Goal: Task Accomplishment & Management: Complete application form

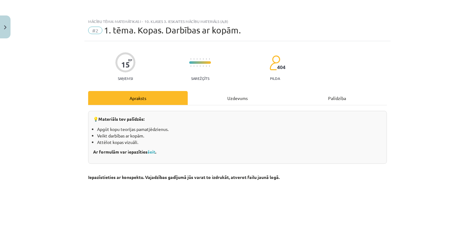
click at [239, 99] on div "Uzdevums" at bounding box center [237, 98] width 99 height 14
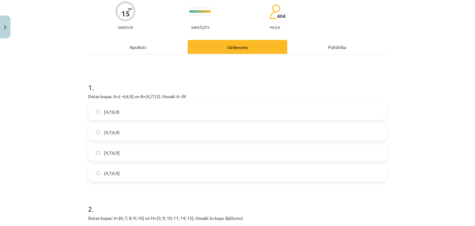
scroll to position [51, 0]
click at [145, 50] on div "Apraksts" at bounding box center [137, 47] width 99 height 14
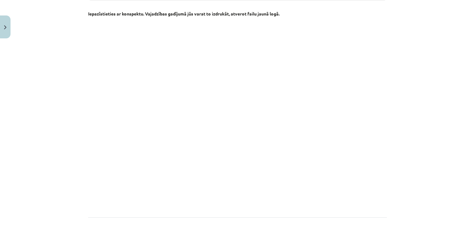
scroll to position [217, 0]
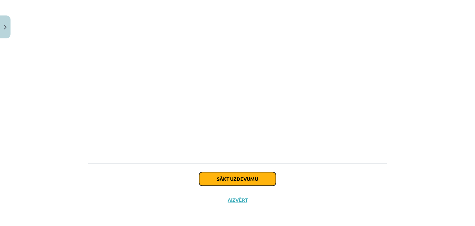
click at [262, 178] on button "Sākt uzdevumu" at bounding box center [237, 179] width 77 height 14
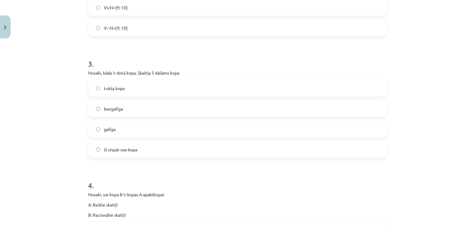
scroll to position [317, 0]
click at [98, 109] on label "bezgalīga" at bounding box center [237, 108] width 297 height 15
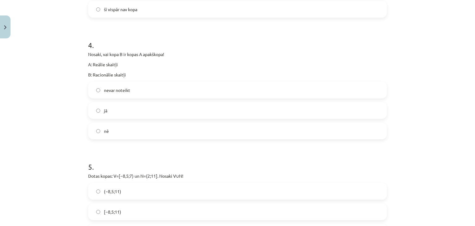
scroll to position [458, 0]
click at [159, 109] on label "jā" at bounding box center [237, 109] width 297 height 15
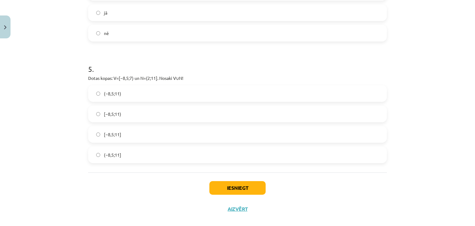
scroll to position [564, 0]
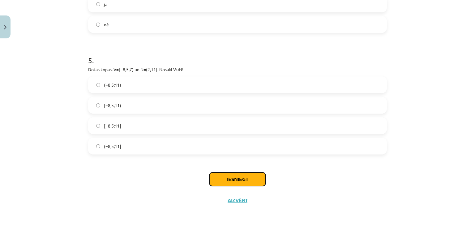
click at [237, 182] on button "Iesniegt" at bounding box center [237, 179] width 56 height 14
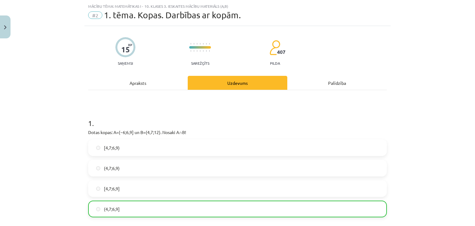
scroll to position [0, 0]
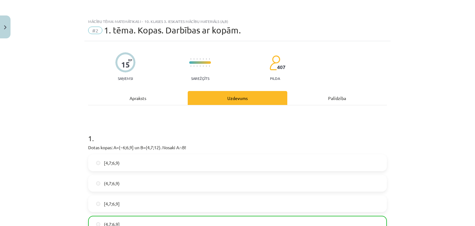
click at [277, 67] on span "407" at bounding box center [281, 67] width 8 height 6
click at [273, 68] on img at bounding box center [274, 62] width 11 height 15
click at [140, 98] on div "Apraksts" at bounding box center [137, 98] width 99 height 14
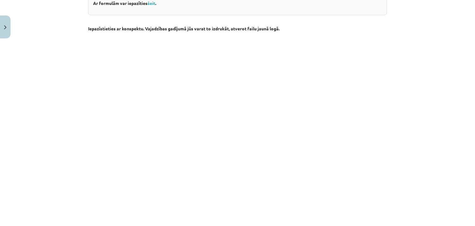
scroll to position [236, 0]
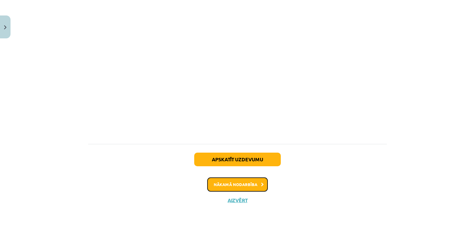
click at [251, 184] on button "Nākamā nodarbība" at bounding box center [237, 184] width 61 height 14
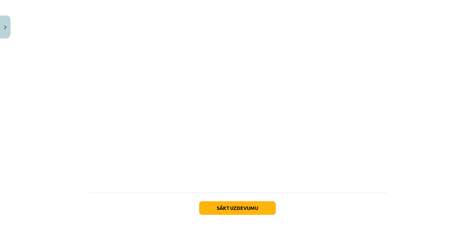
scroll to position [194, 0]
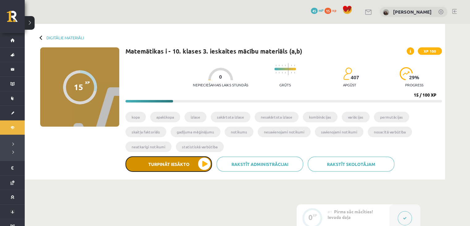
click at [194, 161] on button "Turpināt iesākto" at bounding box center [168, 163] width 87 height 15
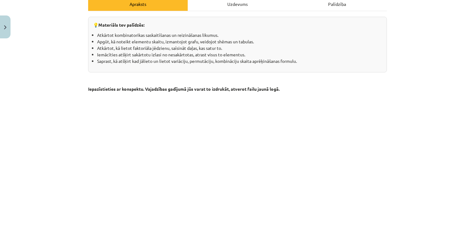
scroll to position [94, 0]
click at [251, 5] on div "Uzdevums" at bounding box center [237, 4] width 99 height 14
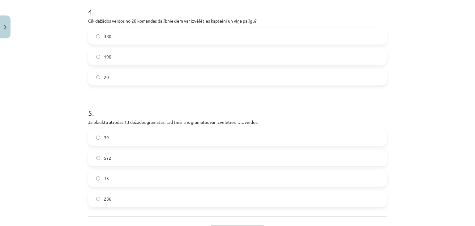
scroll to position [462, 0]
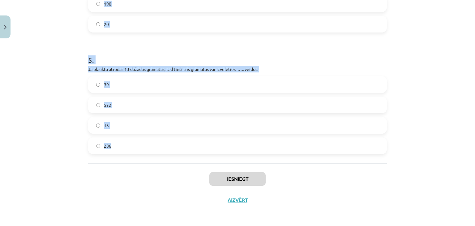
drag, startPoint x: 73, startPoint y: 51, endPoint x: 201, endPoint y: 148, distance: 160.8
click at [201, 148] on div "Mācību tēma: Matemātikas i - 10. klases 3. ieskaites mācību materiāls (a,b) #3 …" at bounding box center [237, 113] width 475 height 226
copy form "1 . Silvijas dārgumu lādītē ir 3 matu sprādzes, 4 gredzeni un 8 ķēdītes. Ejot u…"
click at [135, 59] on h1 "5 ." at bounding box center [237, 54] width 298 height 19
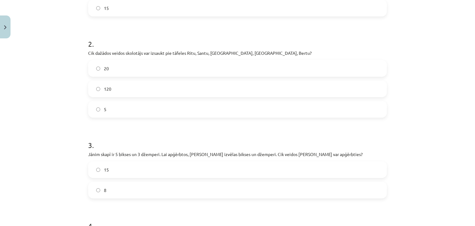
scroll to position [196, 0]
click at [92, 86] on label "120" at bounding box center [237, 87] width 297 height 15
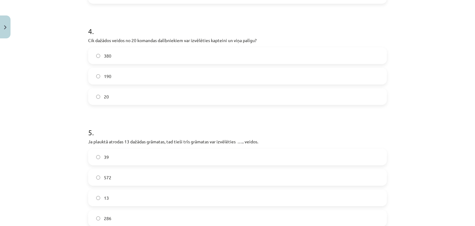
scroll to position [462, 0]
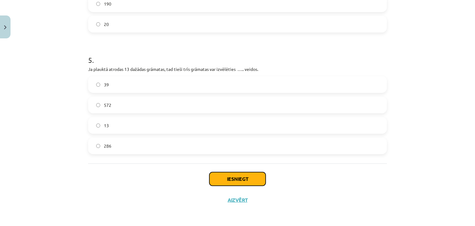
click at [240, 179] on button "Iesniegt" at bounding box center [237, 179] width 56 height 14
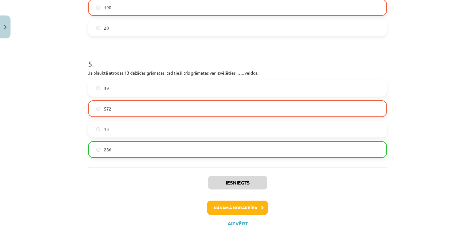
scroll to position [481, 0]
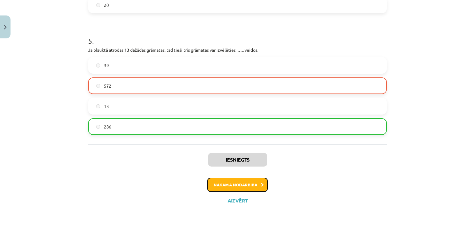
click at [228, 184] on button "Nākamā nodarbība" at bounding box center [237, 184] width 61 height 14
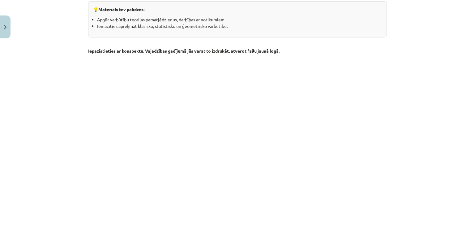
scroll to position [114, 0]
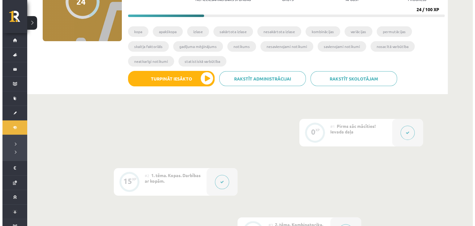
scroll to position [90, 0]
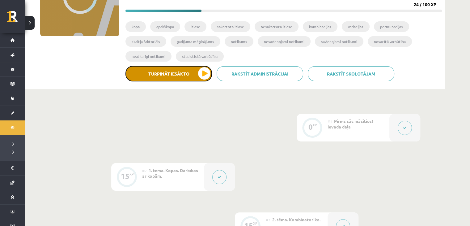
click at [196, 67] on button "Turpināt iesākto" at bounding box center [168, 73] width 87 height 15
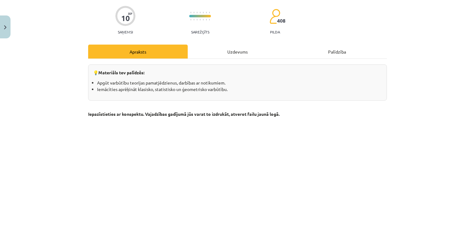
scroll to position [0, 0]
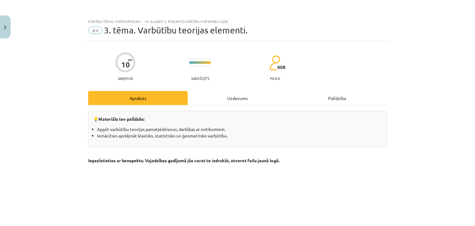
click at [241, 98] on div "Uzdevums" at bounding box center [237, 98] width 99 height 14
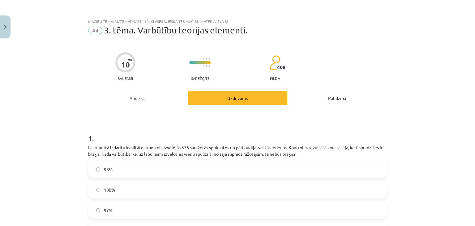
click at [132, 93] on div "Apraksts" at bounding box center [137, 98] width 99 height 14
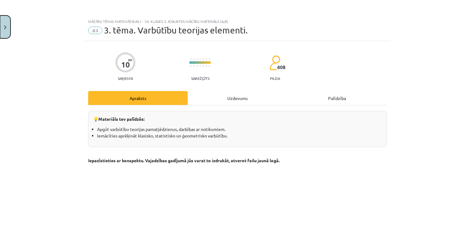
click at [1, 25] on button "Close" at bounding box center [5, 26] width 11 height 23
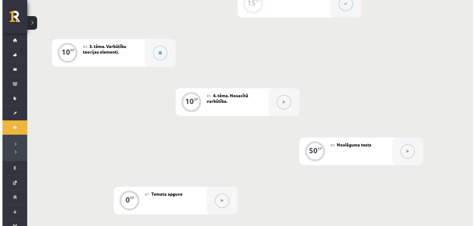
scroll to position [314, 0]
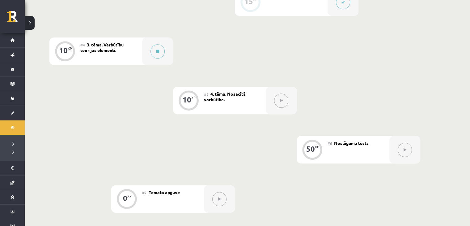
click at [105, 50] on span "3. tēma. Varbūtību teorijas elementi." at bounding box center [101, 47] width 43 height 11
click at [159, 50] on button at bounding box center [157, 51] width 14 height 14
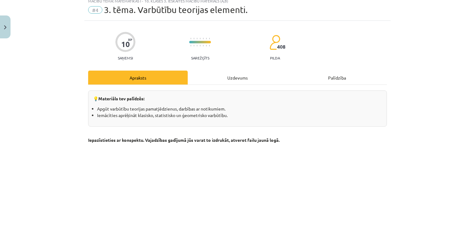
scroll to position [0, 0]
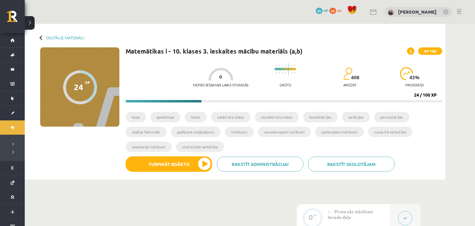
scroll to position [314, 0]
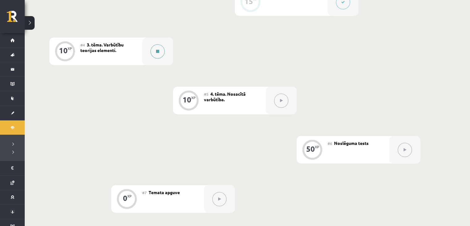
click at [160, 51] on button at bounding box center [157, 51] width 14 height 14
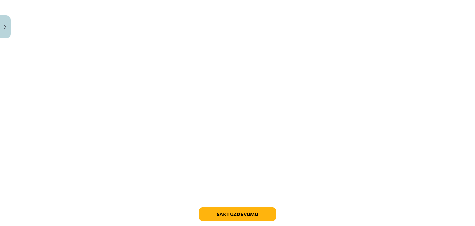
scroll to position [175, 0]
